Goal: Task Accomplishment & Management: Complete application form

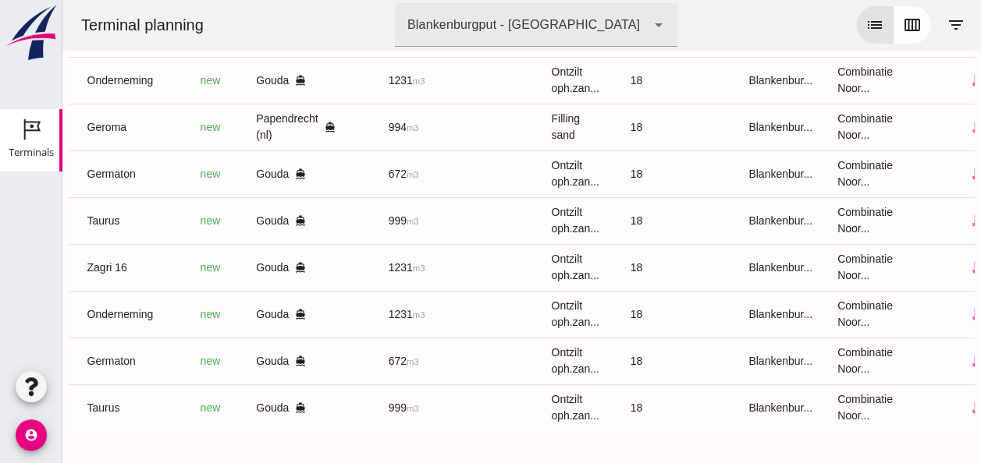
scroll to position [0, 413]
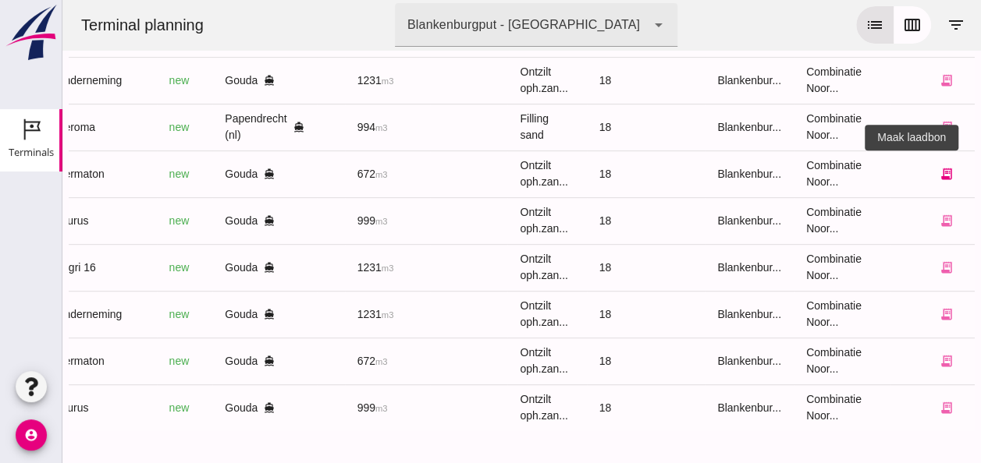
click at [939, 167] on icon "receipt_long" at bounding box center [946, 174] width 14 height 14
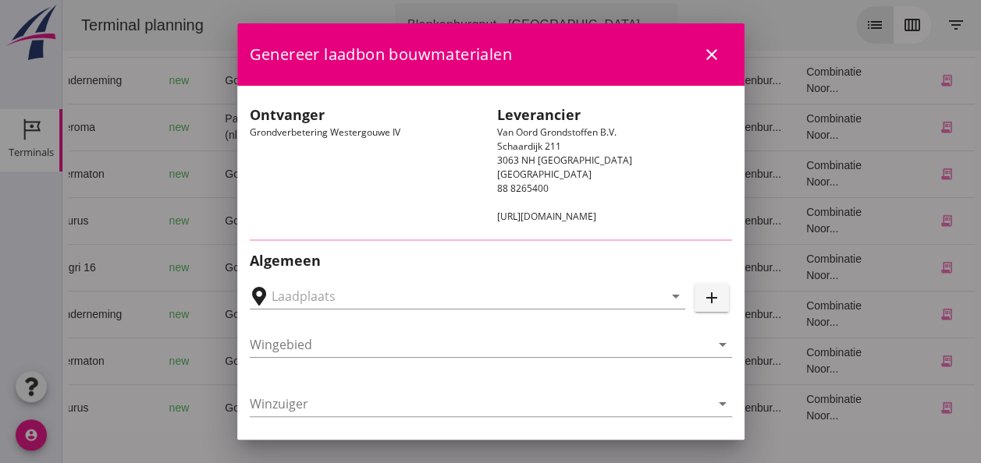
type input "Loswal Fa. J. Bos&Zonen, [GEOGRAPHIC_DATA]"
type input "Germaton"
type input "[PERSON_NAME]"
type input "Ontzilt oph.zand [75] (6120)"
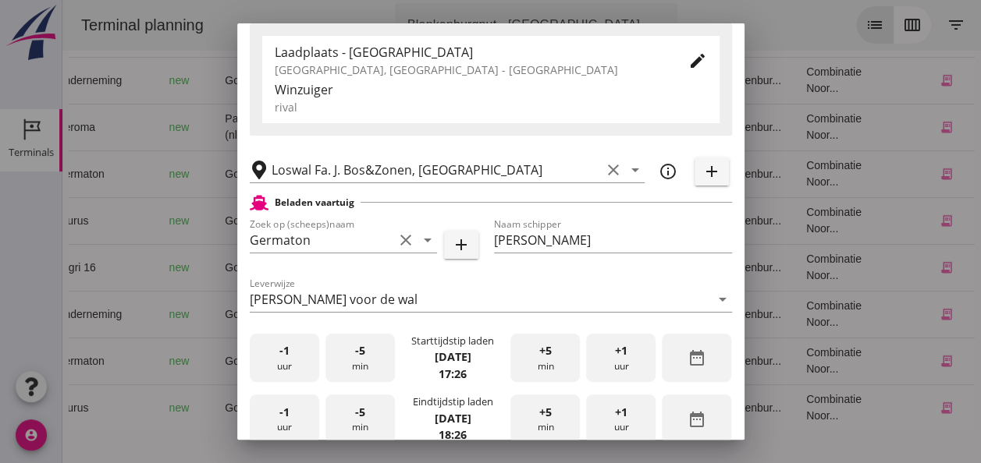
scroll to position [0, 0]
click at [292, 372] on div "-1 uur" at bounding box center [284, 358] width 69 height 49
click at [533, 371] on div "+5 min" at bounding box center [544, 358] width 69 height 49
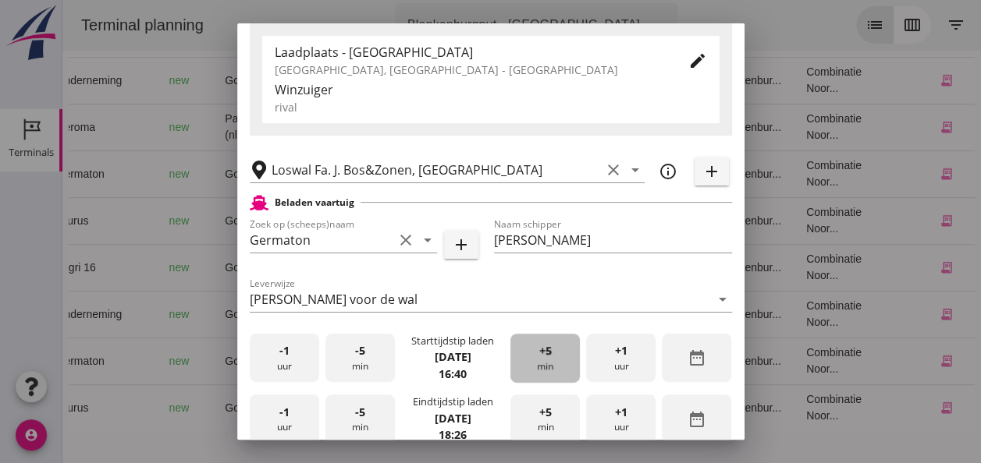
click at [533, 371] on div "+5 min" at bounding box center [544, 358] width 69 height 49
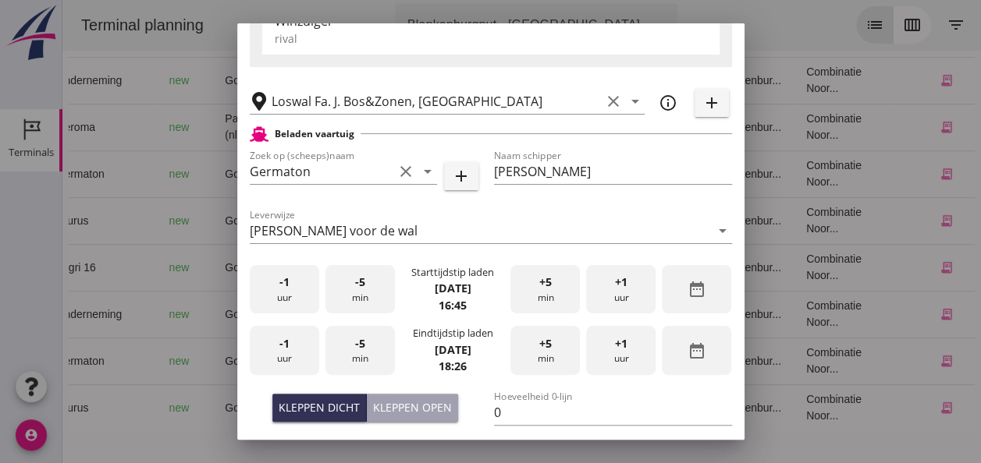
scroll to position [390, 0]
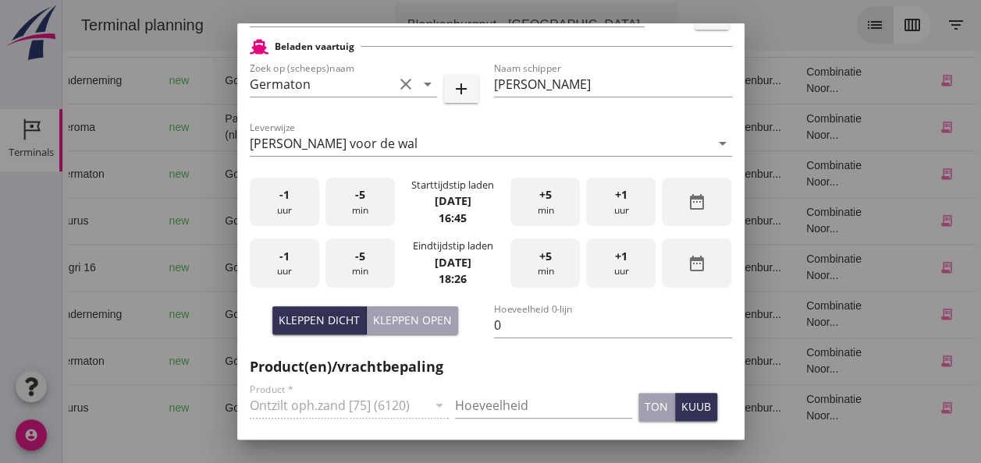
click at [289, 267] on div "-1 uur" at bounding box center [284, 263] width 69 height 49
click at [363, 269] on div "-5 min" at bounding box center [359, 263] width 69 height 49
click at [502, 325] on input "0" at bounding box center [613, 325] width 238 height 25
type input "671"
click at [499, 405] on input "Hoeveelheid" at bounding box center [543, 405] width 177 height 25
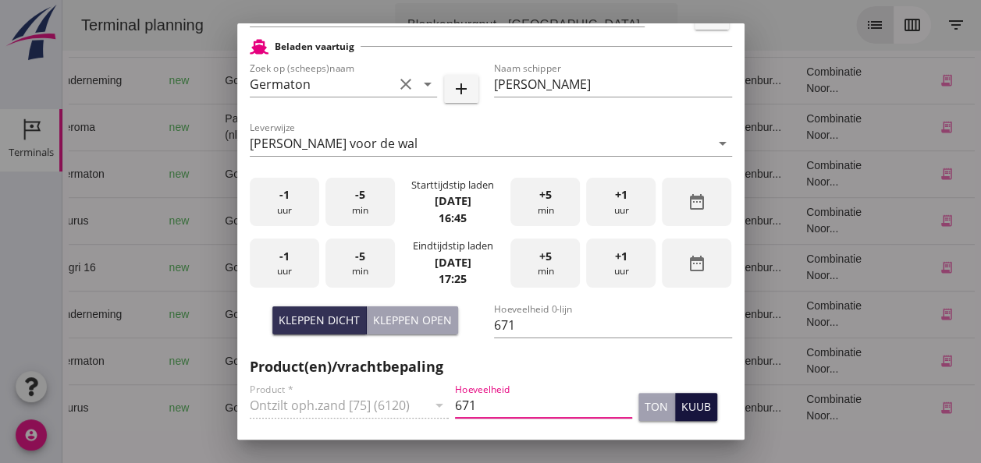
type input "671"
click at [685, 401] on div "kuub" at bounding box center [696, 407] width 30 height 16
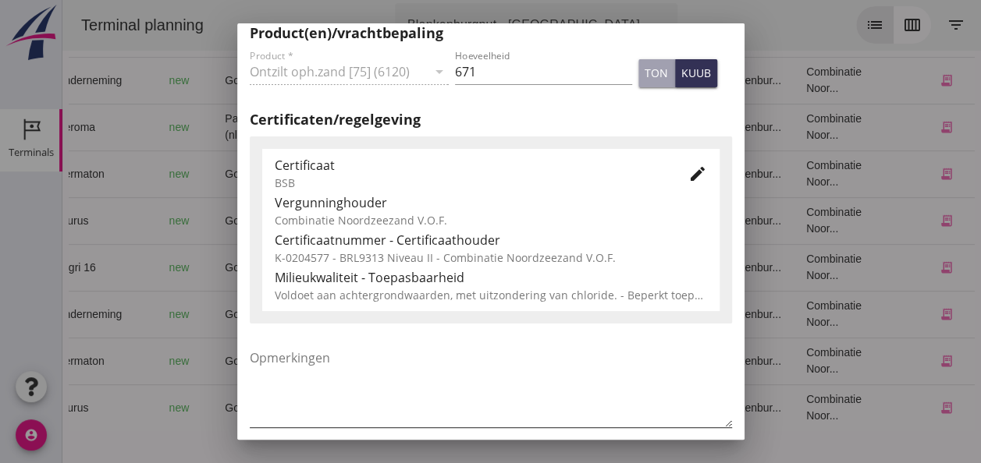
scroll to position [780, 0]
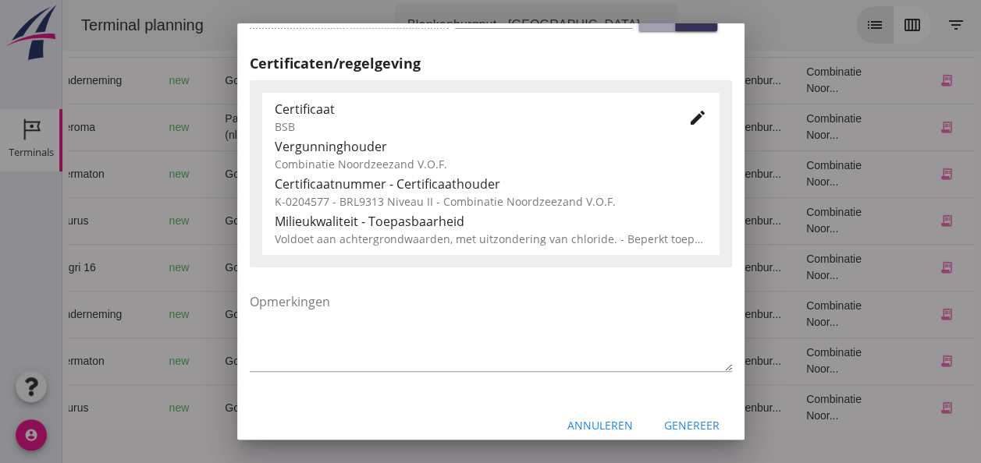
click at [690, 122] on icon "edit" at bounding box center [697, 117] width 19 height 19
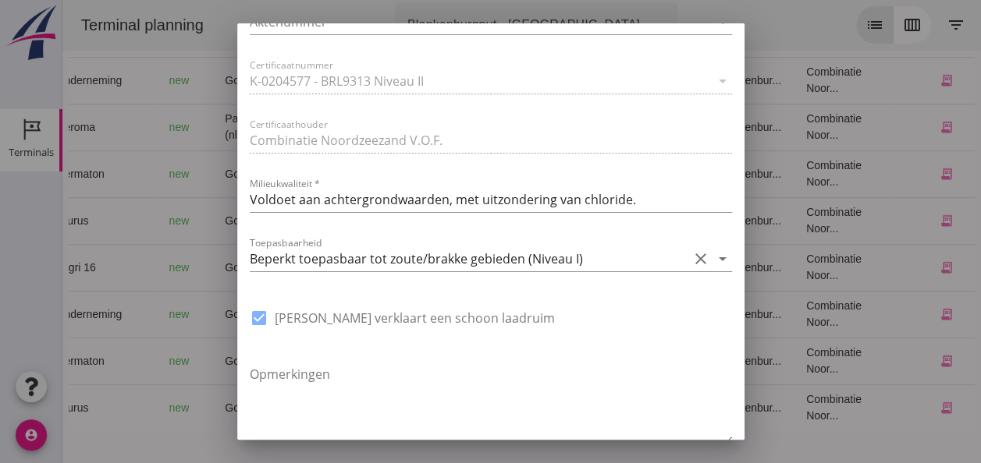
scroll to position [1170, 0]
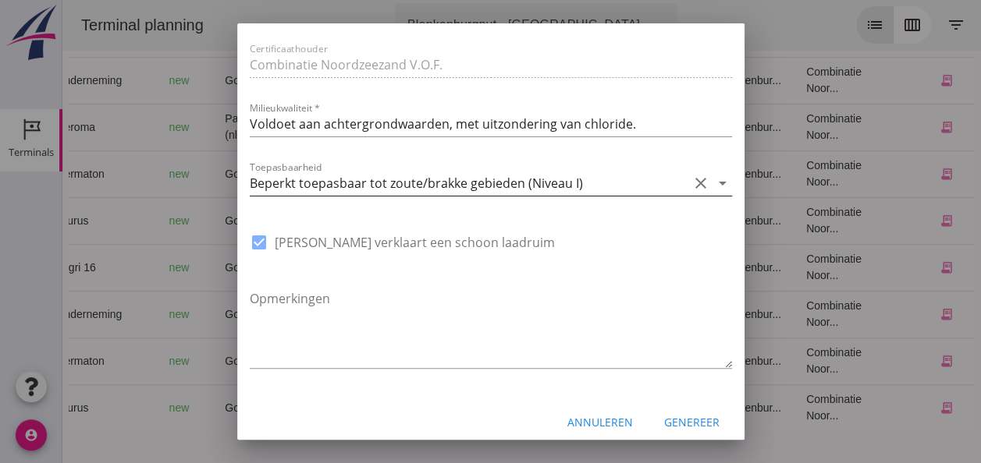
click at [713, 183] on icon "arrow_drop_down" at bounding box center [722, 183] width 19 height 19
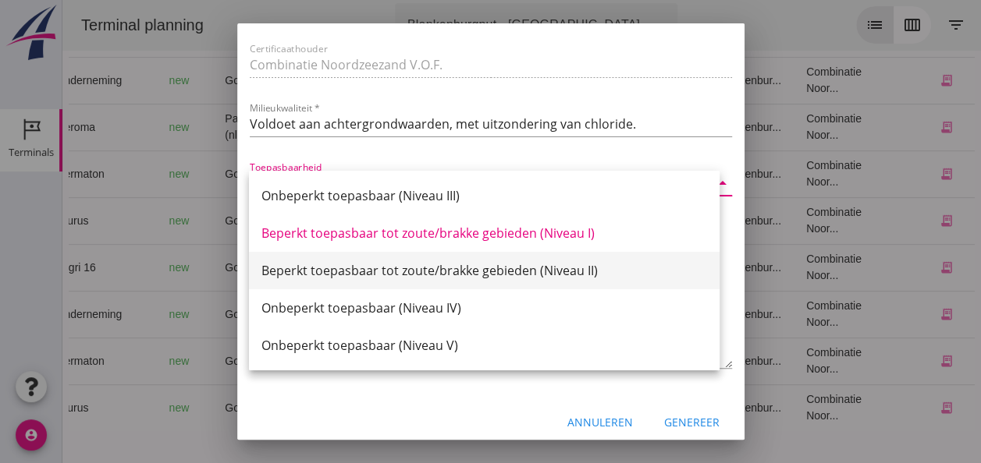
click at [591, 269] on div "Beperkt toepasbaar tot zoute/brakke gebieden (Niveau II)" at bounding box center [483, 270] width 445 height 19
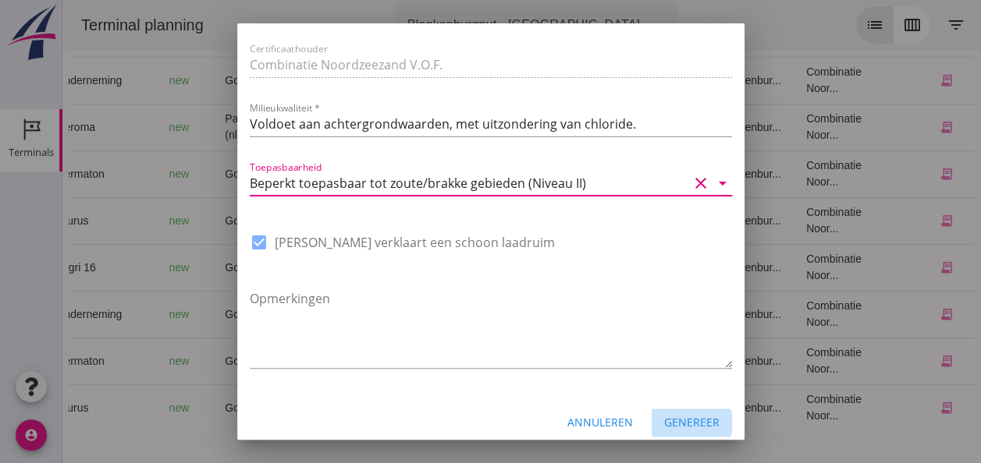
click at [672, 420] on div "Genereer" at bounding box center [691, 422] width 55 height 16
